Goal: Check status

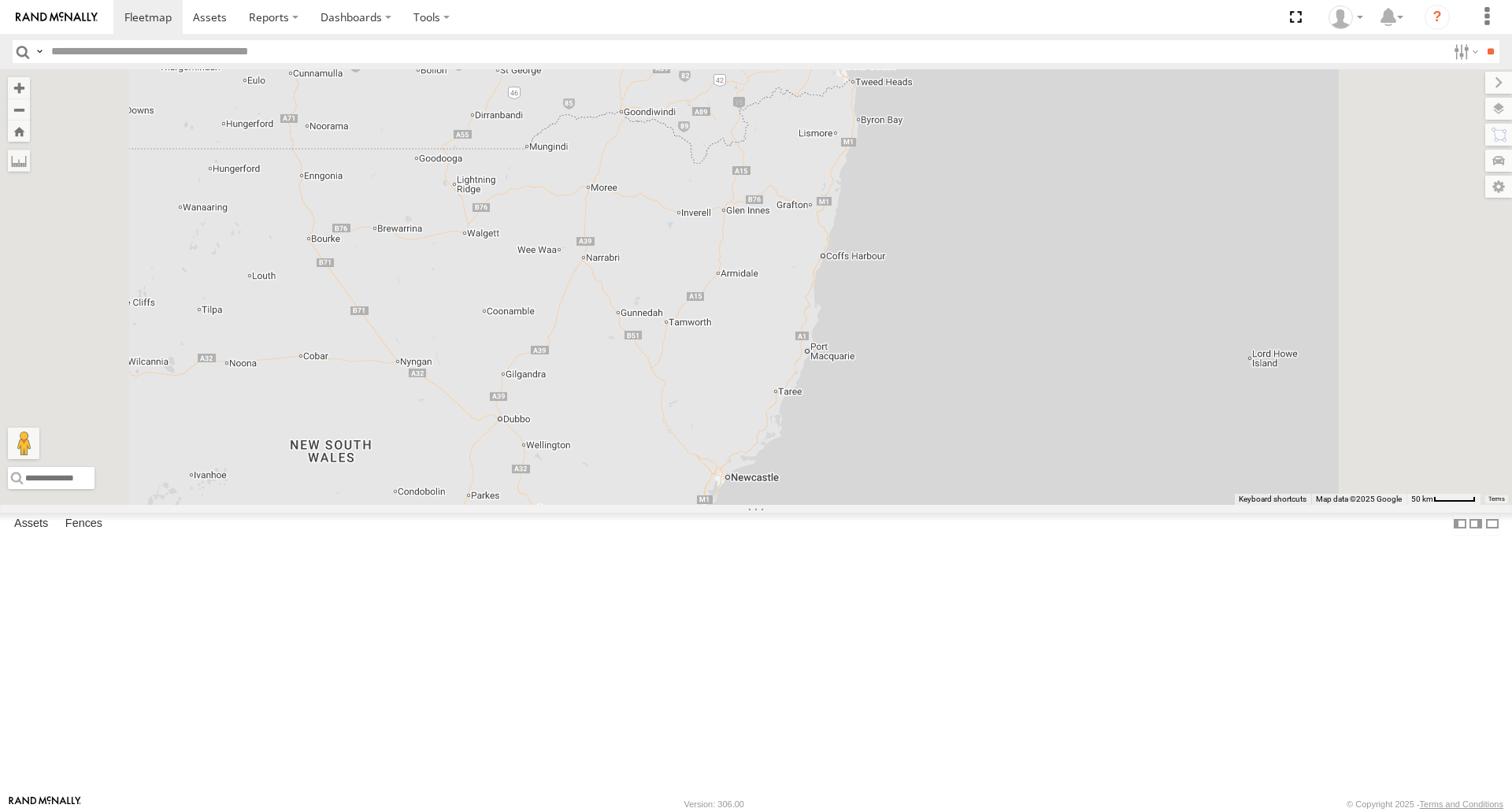
select select "**********"
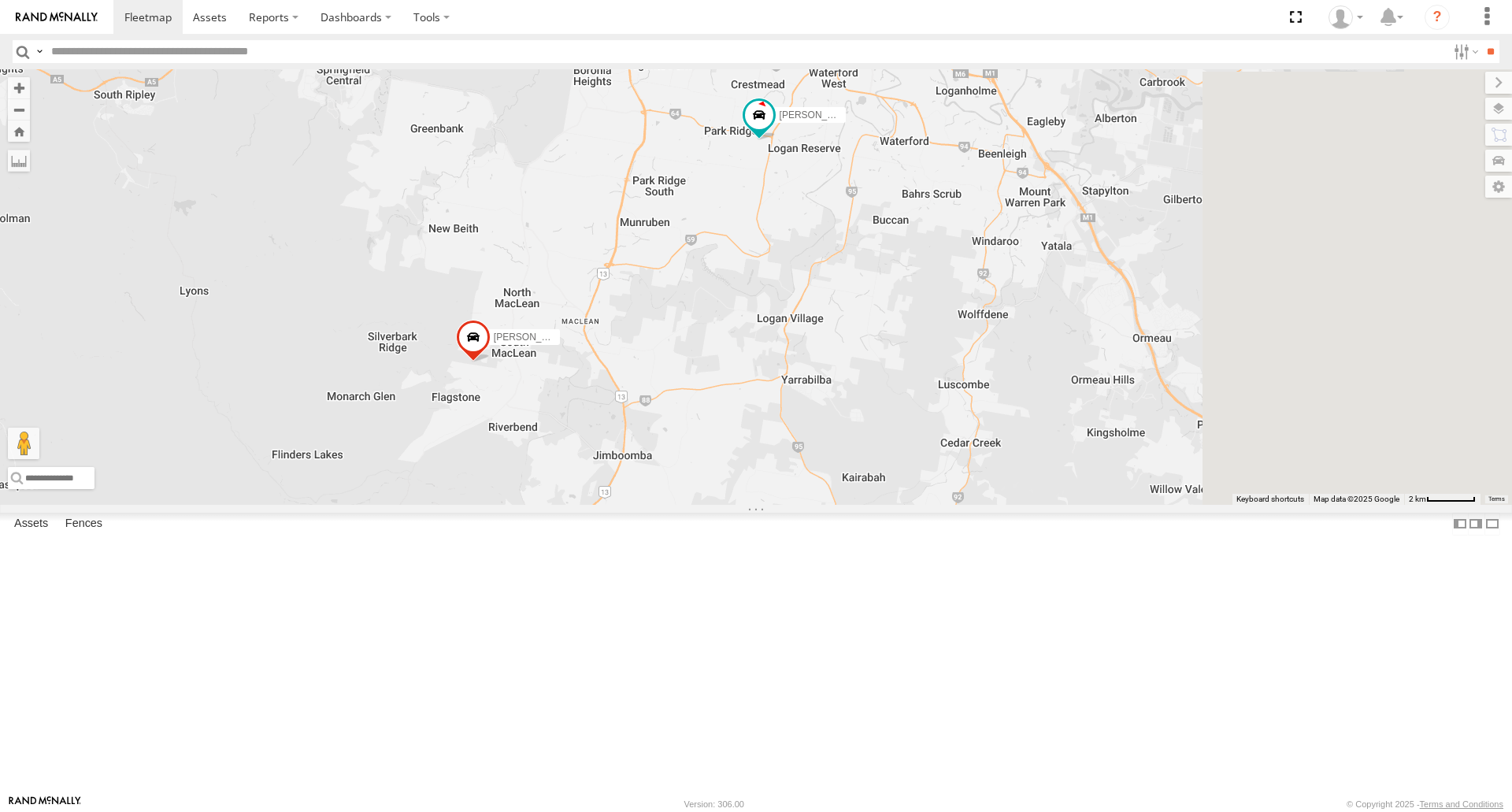
drag, startPoint x: 1022, startPoint y: 212, endPoint x: 846, endPoint y: 355, distance: 226.8
click at [846, 355] on div "[PERSON_NAME] - 347FB3 [PERSON_NAME] 366JK9 - Corolla Hatch" at bounding box center [756, 286] width 1512 height 434
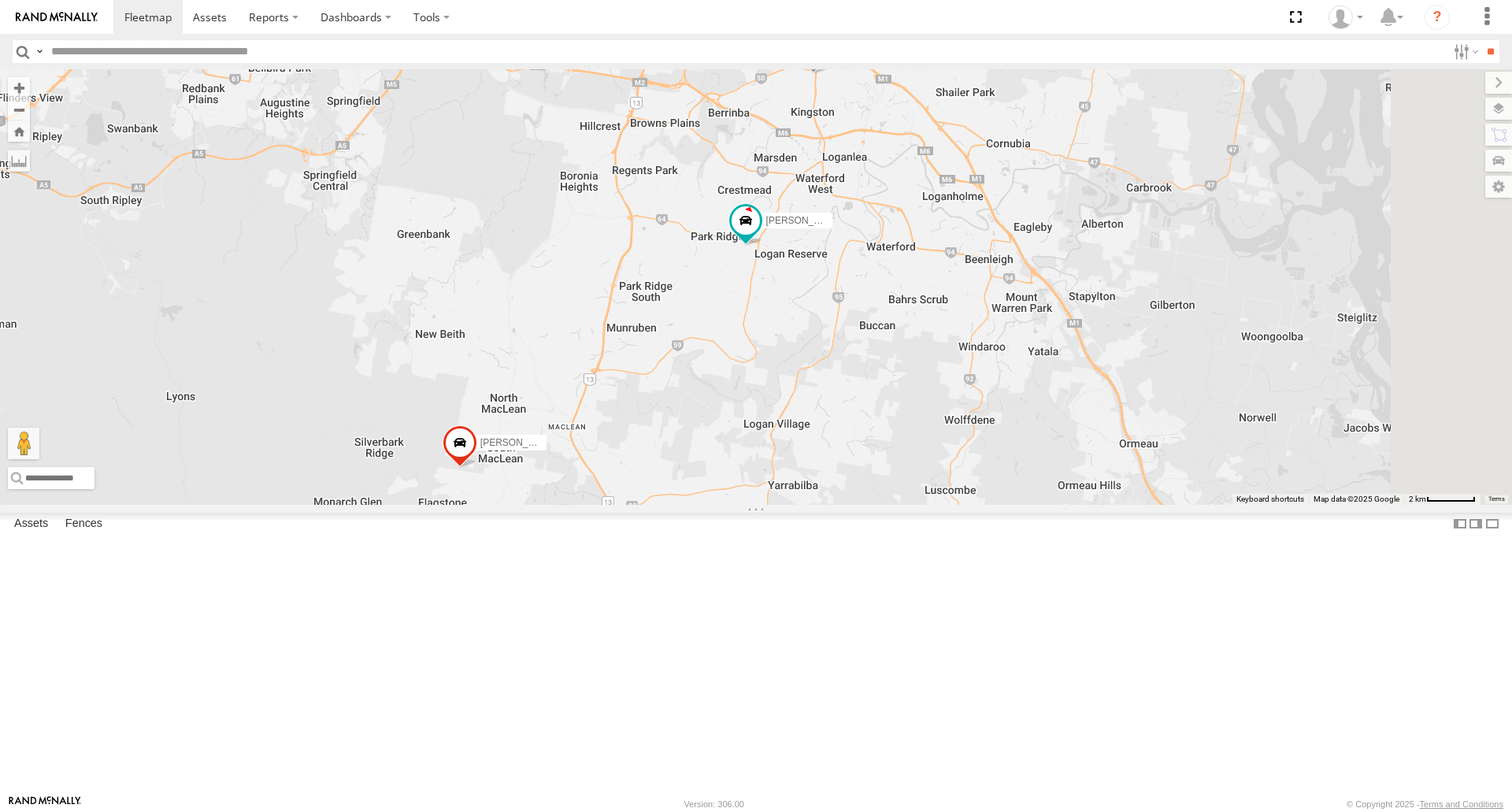
drag, startPoint x: 833, startPoint y: 150, endPoint x: 852, endPoint y: 246, distance: 97.9
click at [852, 246] on div "[PERSON_NAME] - 347FB3 [PERSON_NAME] 366JK9 - Corolla [PERSON_NAME] - 348FB3 [P…" at bounding box center [756, 286] width 1512 height 434
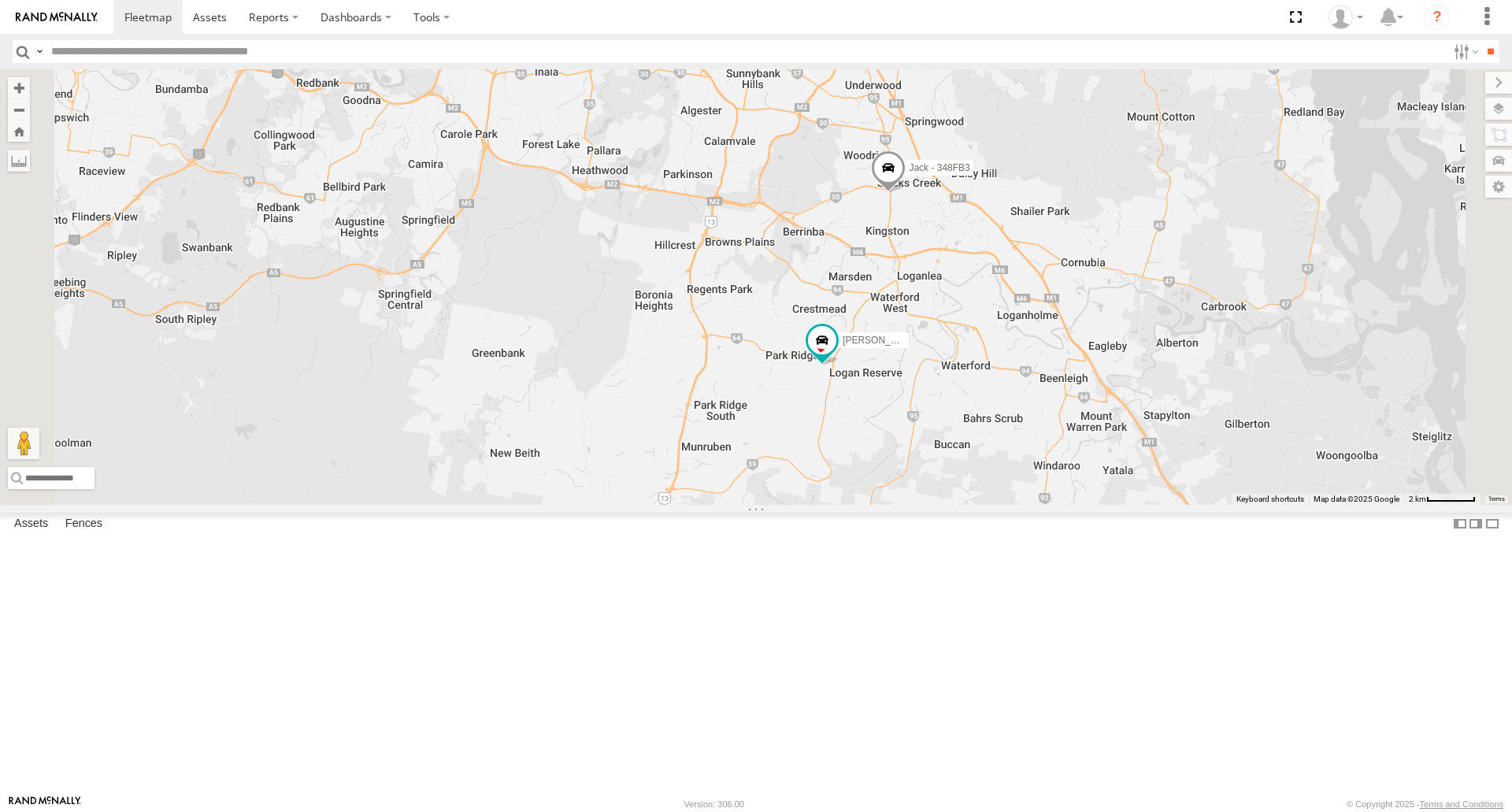
drag, startPoint x: 953, startPoint y: 231, endPoint x: 1031, endPoint y: 366, distance: 155.9
click at [1031, 365] on div "[PERSON_NAME] - 347FB3 [PERSON_NAME] 366JK9 - Corolla [PERSON_NAME] - 348FB3 [P…" at bounding box center [756, 286] width 1512 height 434
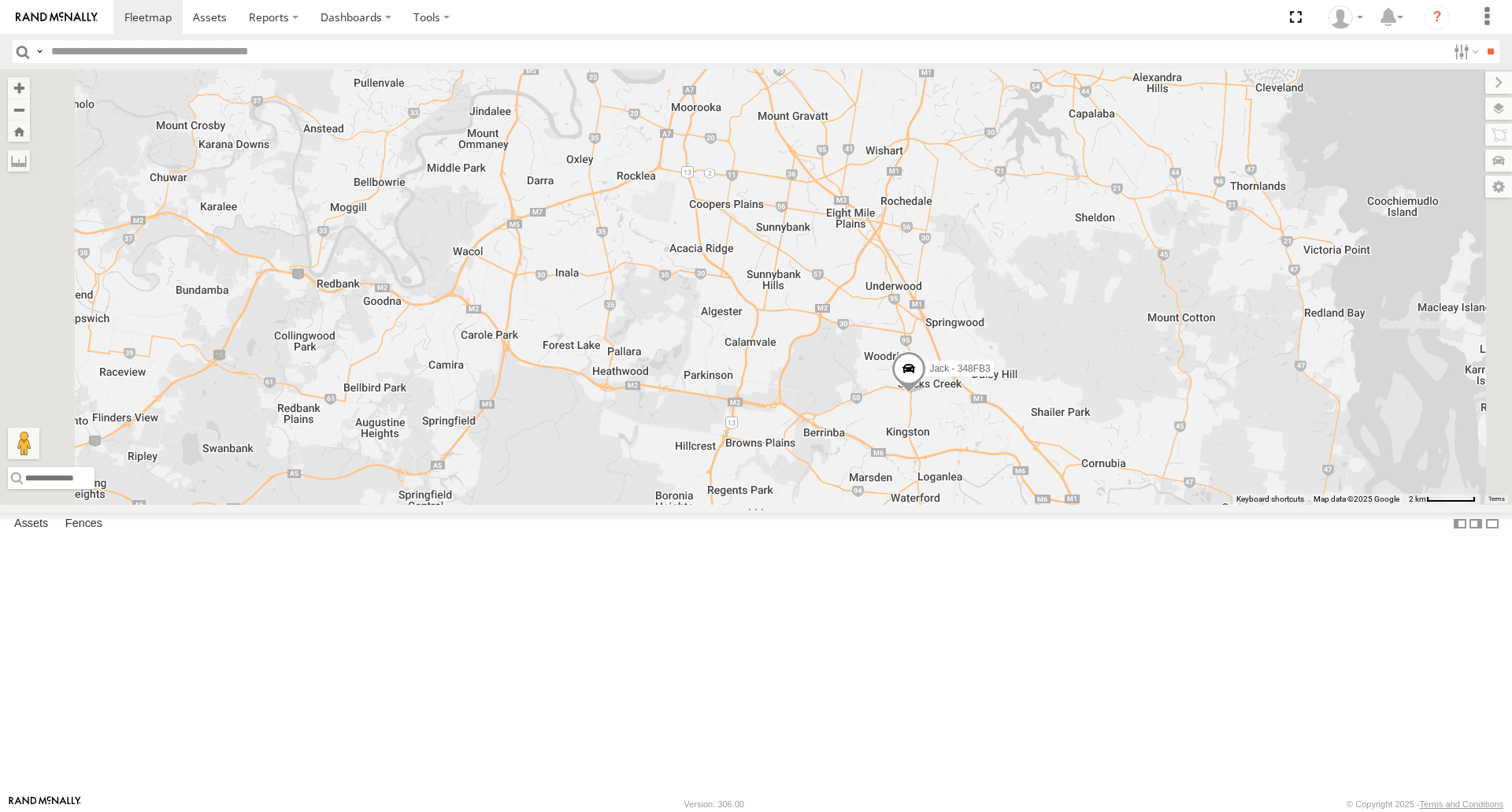
drag, startPoint x: 920, startPoint y: 298, endPoint x: 935, endPoint y: 503, distance: 205.5
click at [935, 503] on div "[PERSON_NAME] - 347FB3 [PERSON_NAME] 366JK9 - Corolla [PERSON_NAME] - 348FB3 [P…" at bounding box center [756, 286] width 1512 height 434
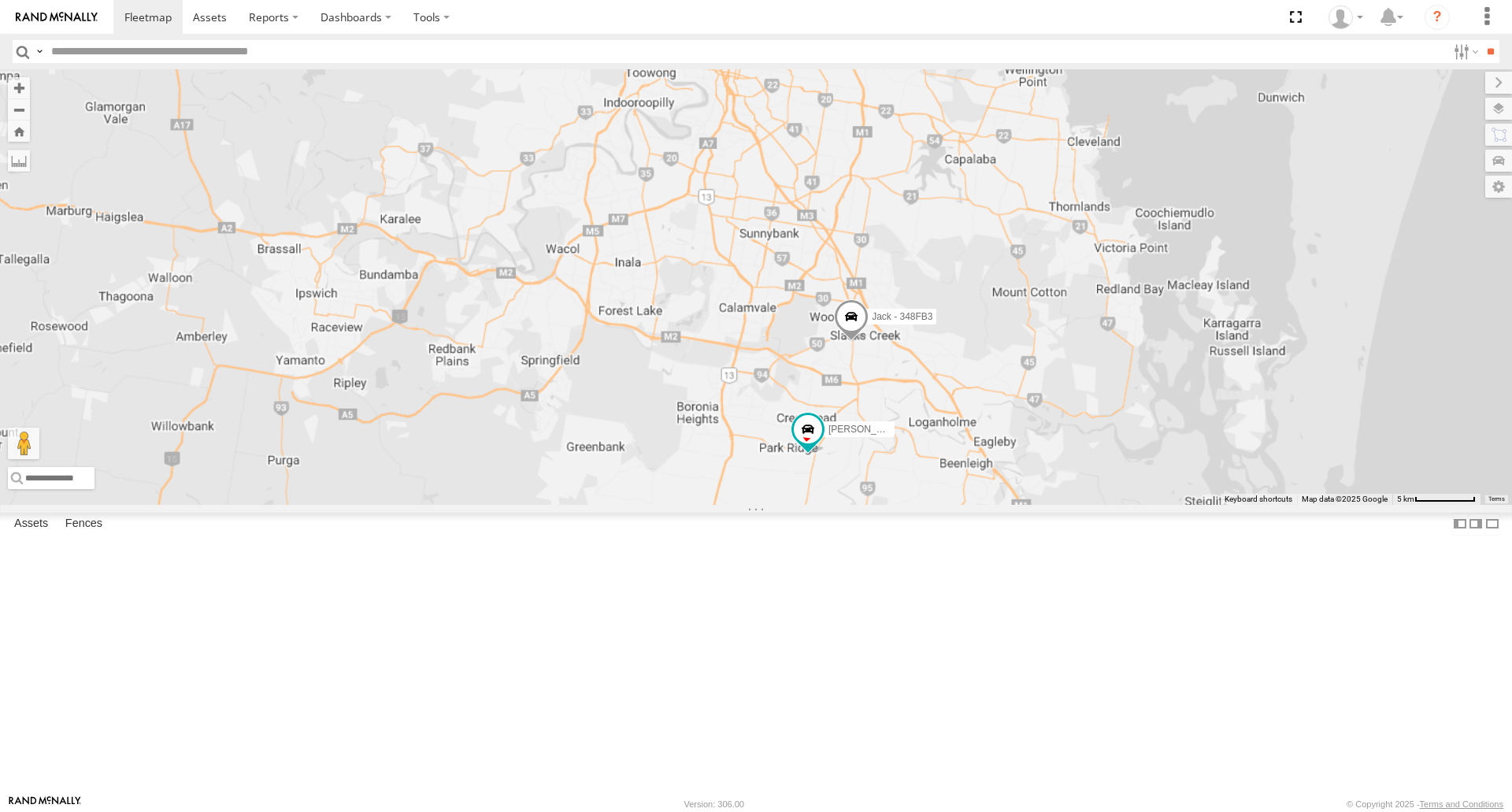
drag, startPoint x: 941, startPoint y: 543, endPoint x: 938, endPoint y: 456, distance: 87.1
click at [938, 456] on div "[PERSON_NAME] - 347FB3 [PERSON_NAME] 366JK9 - Corolla [PERSON_NAME] - 348FB3 [P…" at bounding box center [756, 286] width 1512 height 434
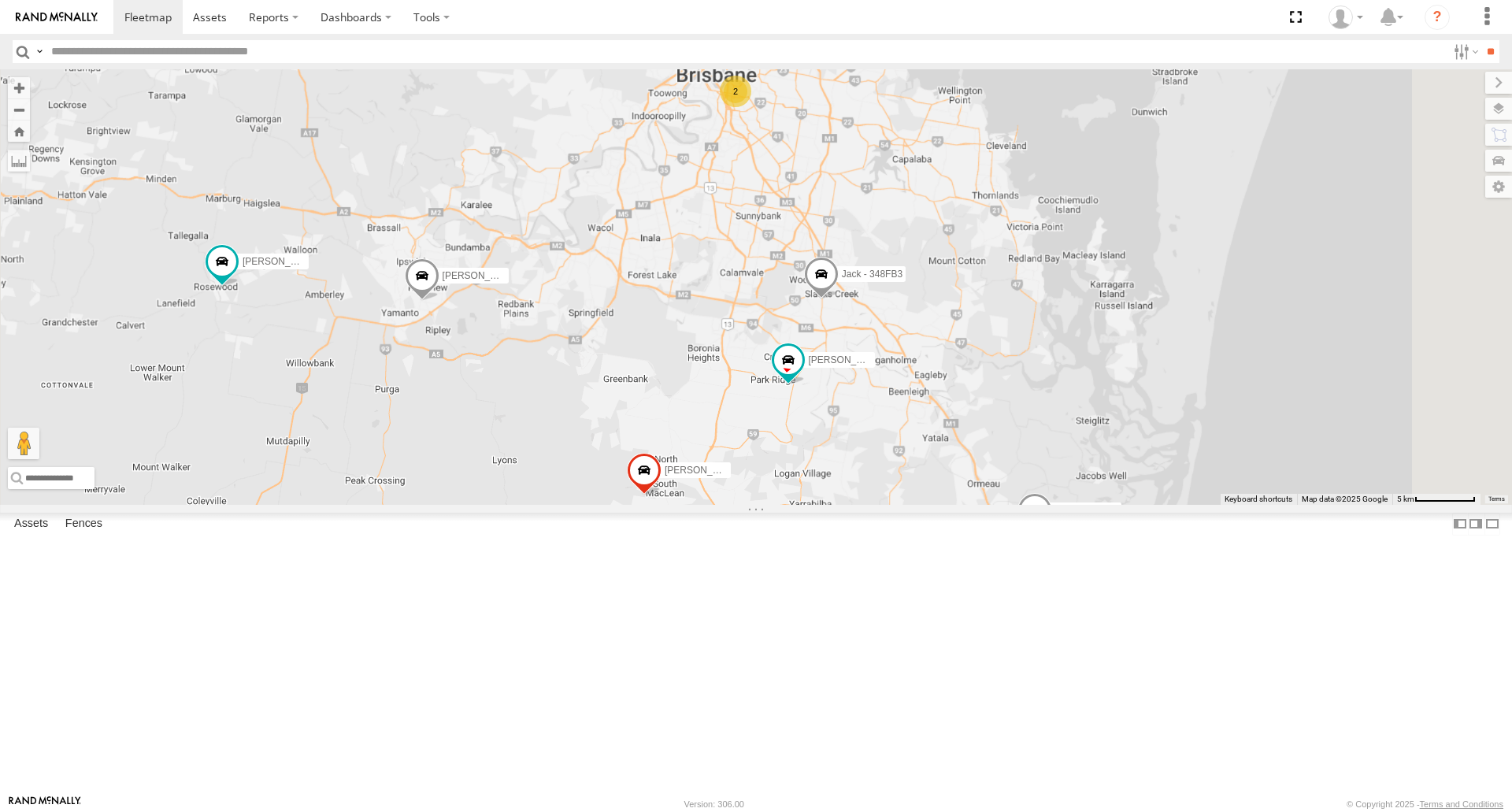
click at [845, 504] on div "[PERSON_NAME] - 347FB3 [PERSON_NAME] 366JK9 - Corolla [PERSON_NAME] - 348FB3 [P…" at bounding box center [756, 286] width 1512 height 434
click at [661, 496] on span at bounding box center [644, 475] width 35 height 42
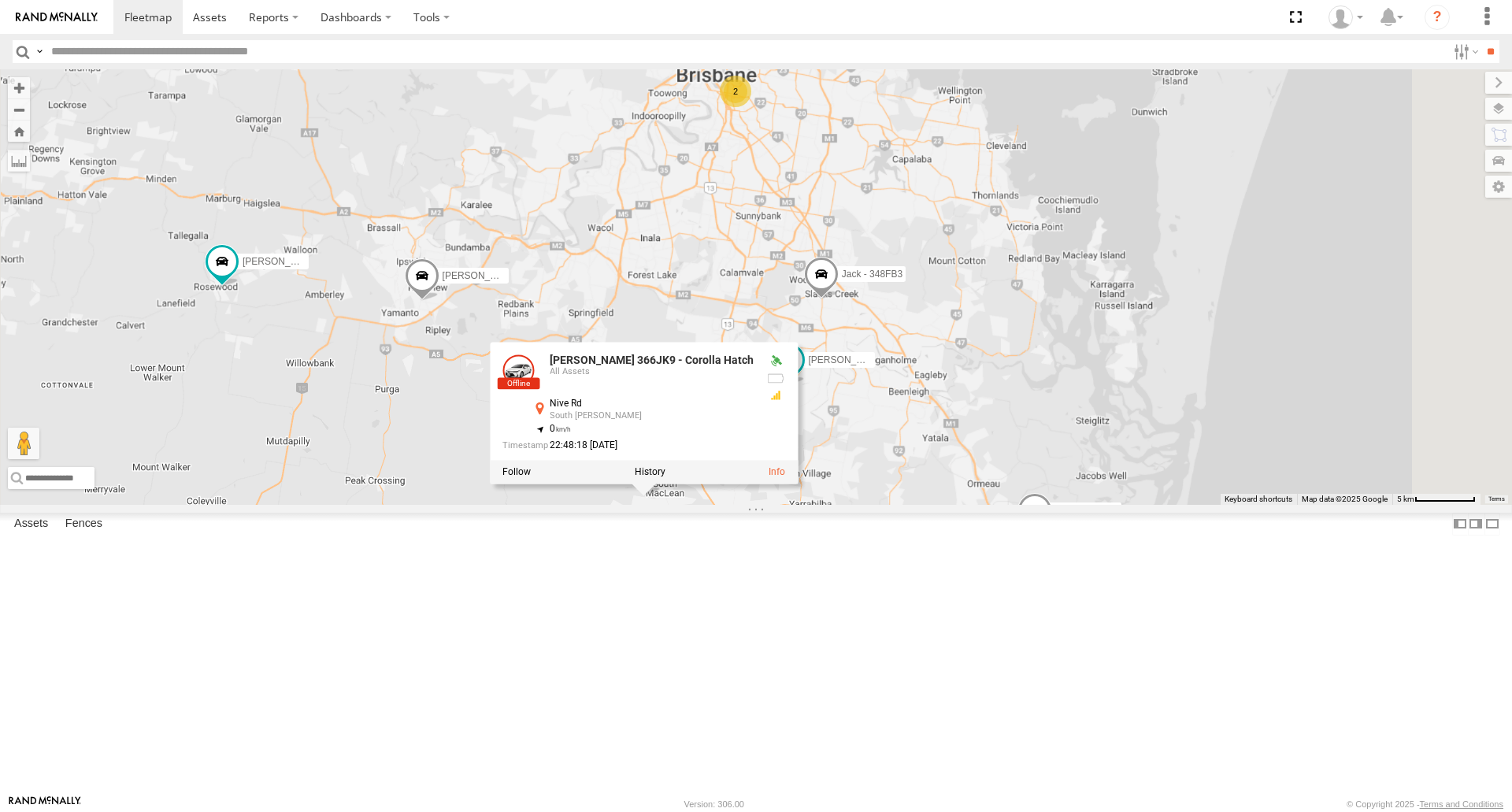
click at [855, 312] on div "[PERSON_NAME] - 347FB3 [PERSON_NAME] 366JK9 - Corolla [PERSON_NAME] - 348FB3 [P…" at bounding box center [756, 286] width 1512 height 434
